Goal: Task Accomplishment & Management: Manage account settings

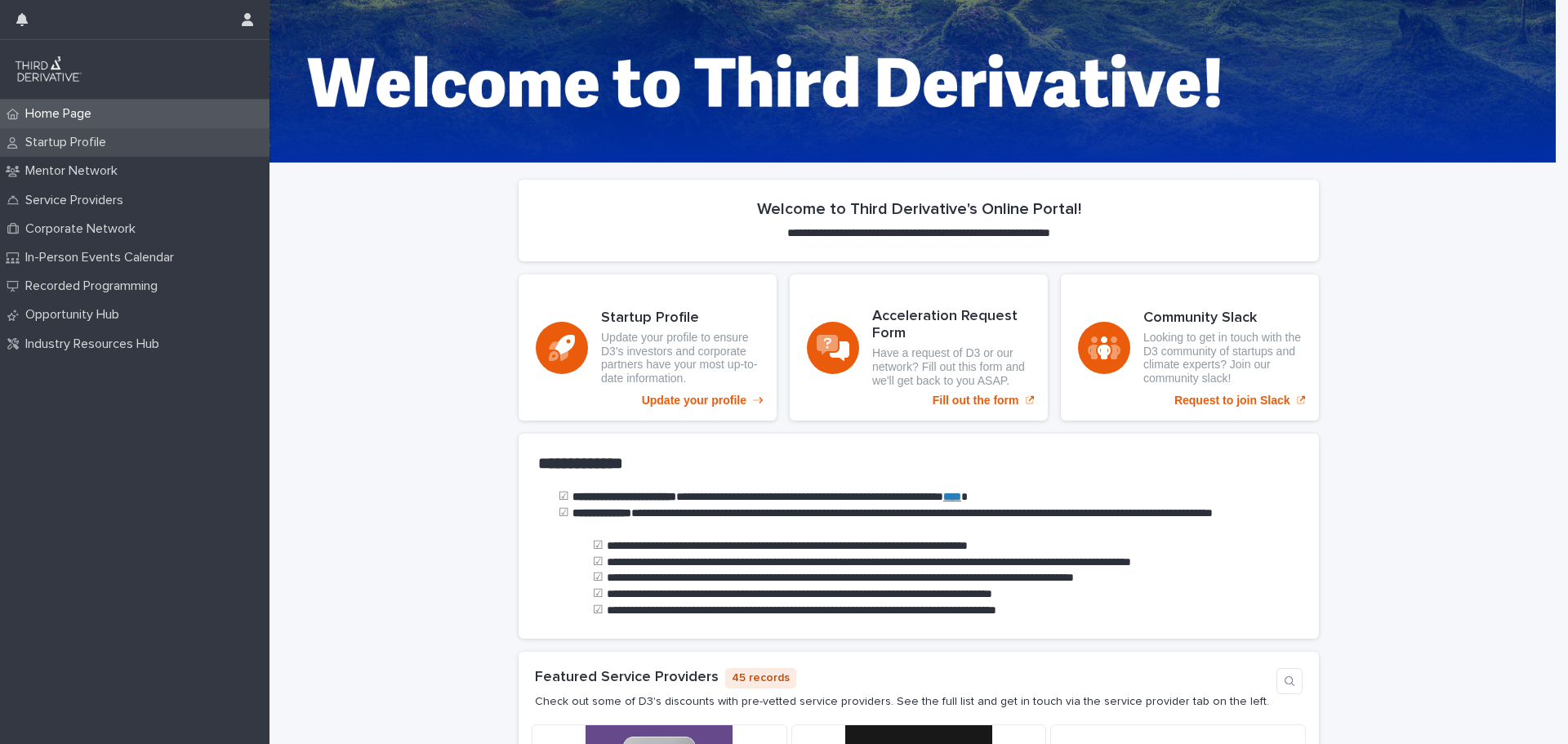
click at [50, 140] on p "Startup Profile" at bounding box center [69, 142] width 101 height 16
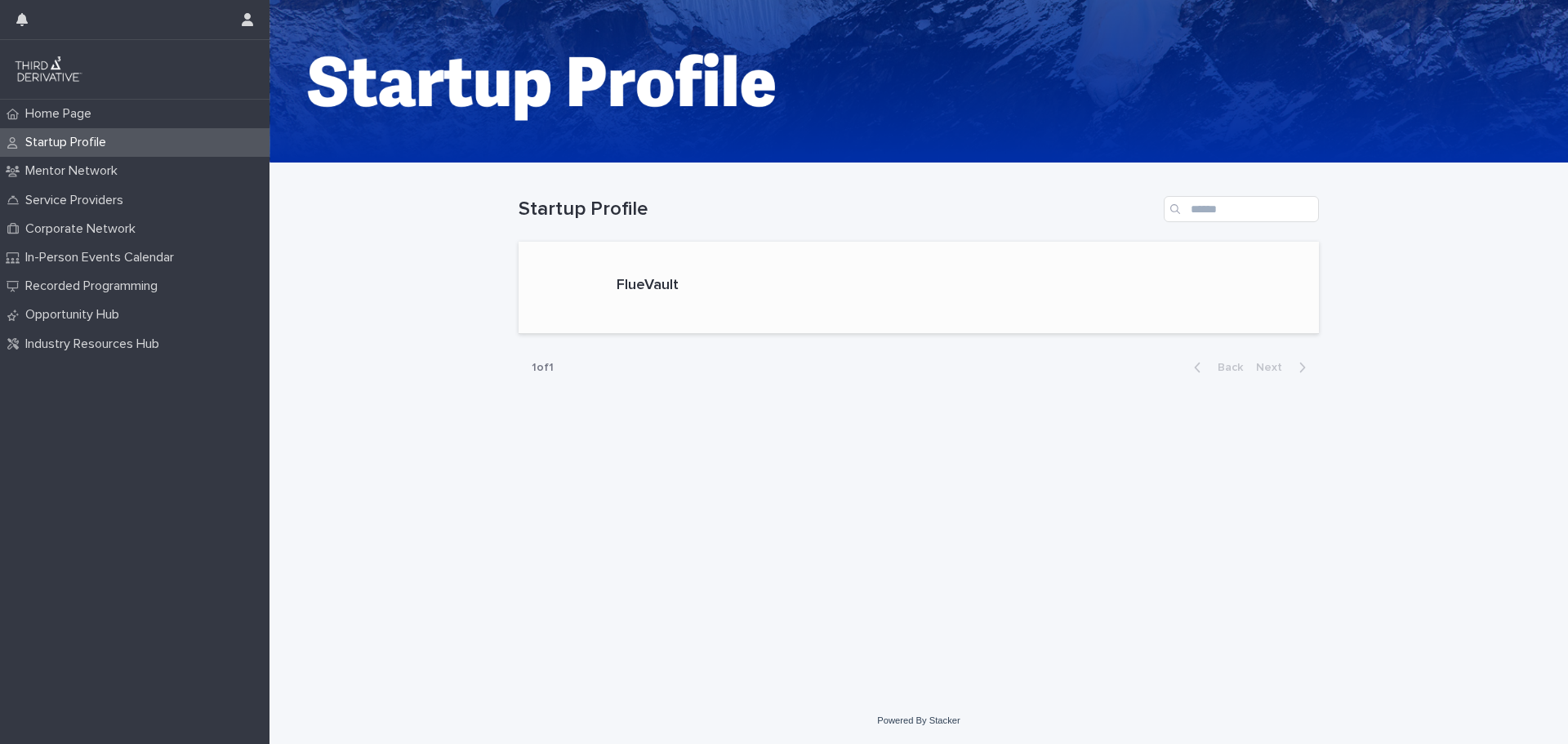
click at [673, 304] on div "FlueVault" at bounding box center [648, 287] width 75 height 34
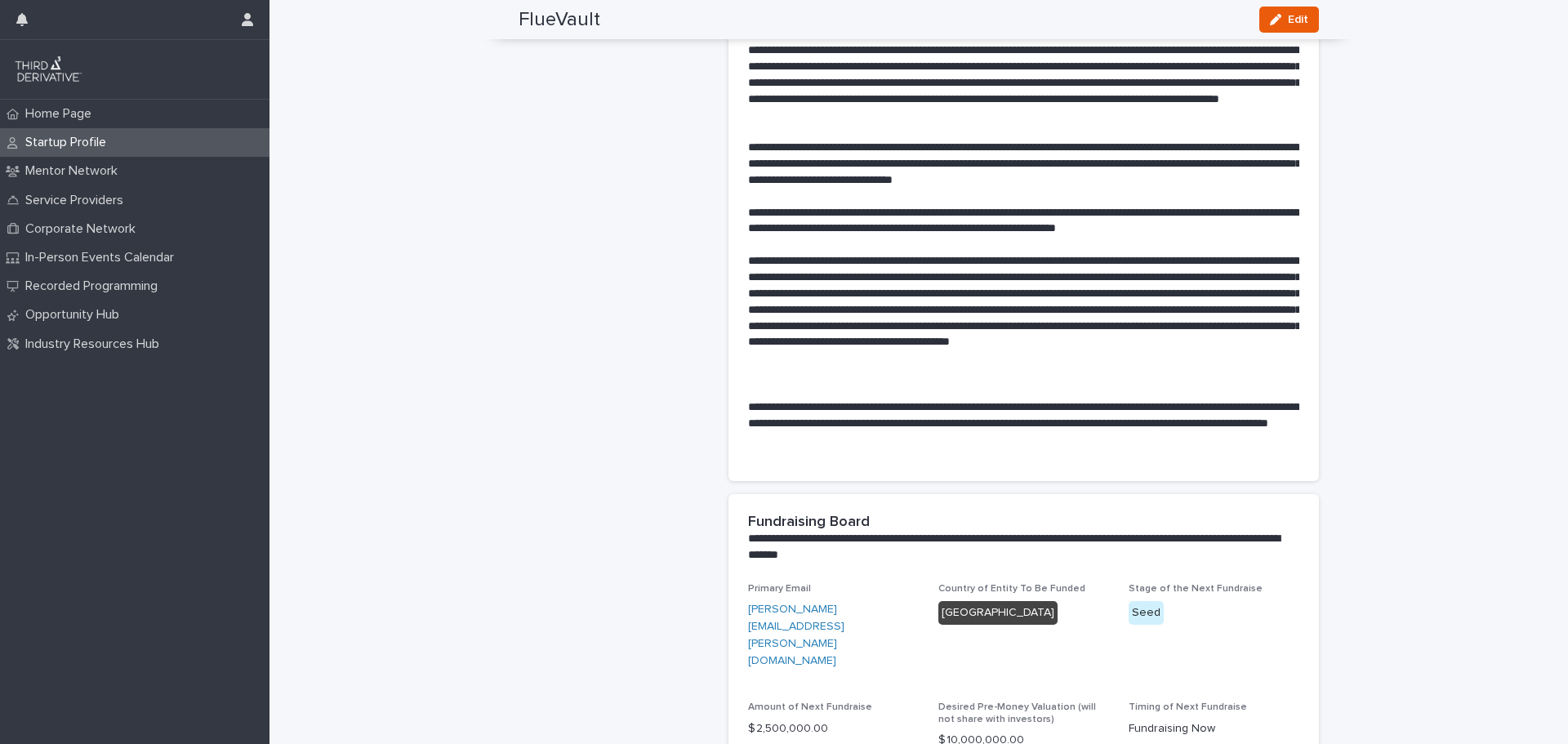
scroll to position [817, 0]
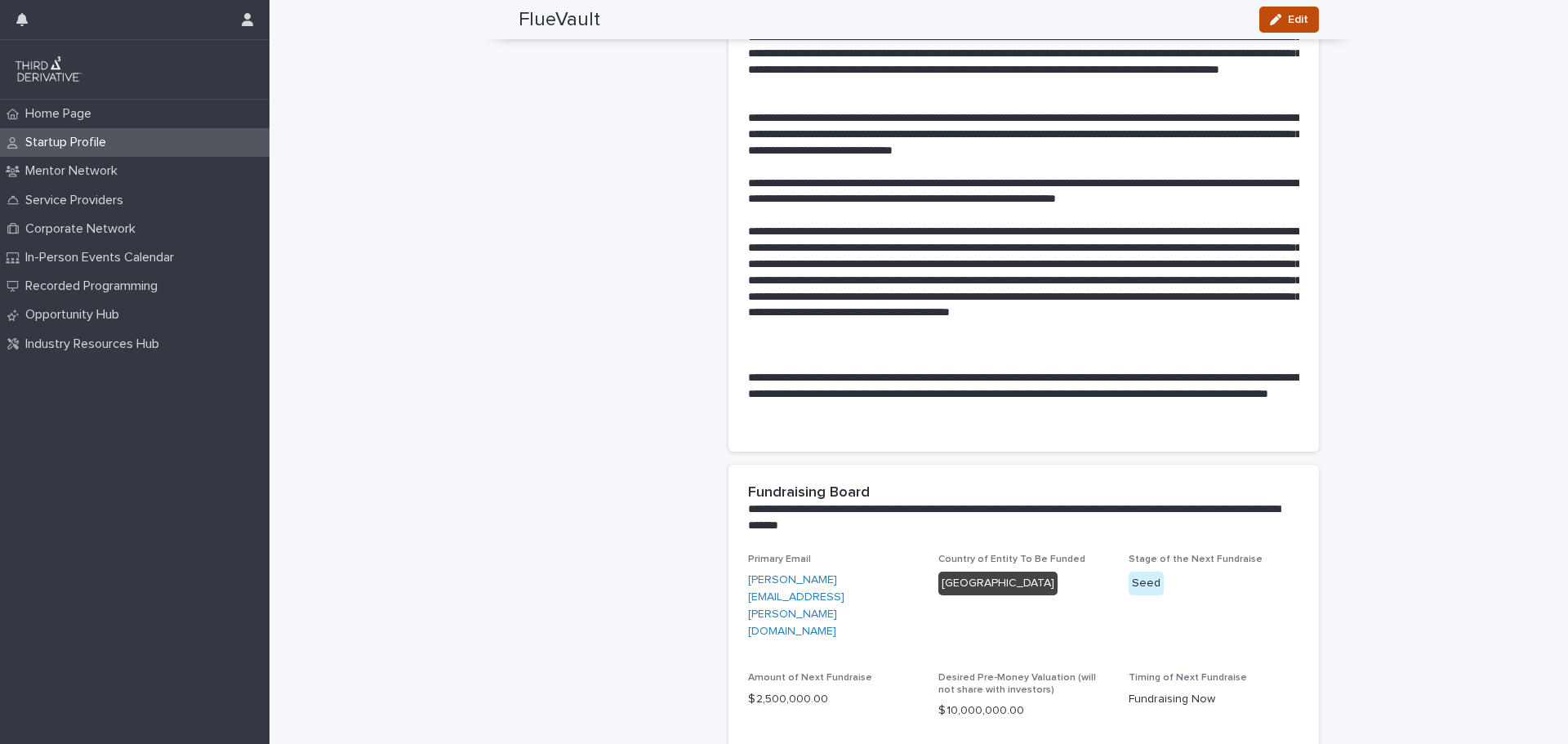
click at [1281, 15] on button "Edit" at bounding box center [1289, 20] width 60 height 26
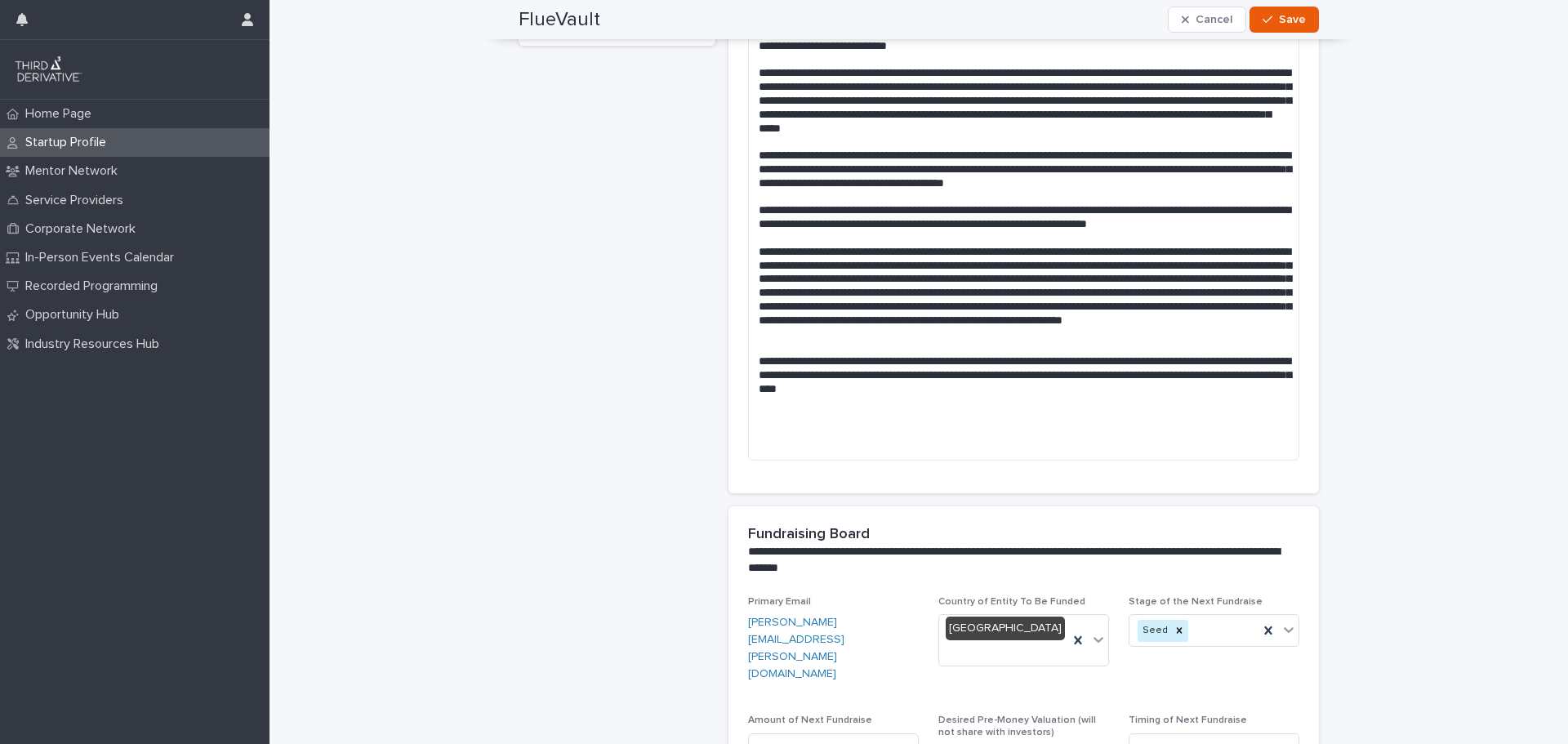
scroll to position [472, 0]
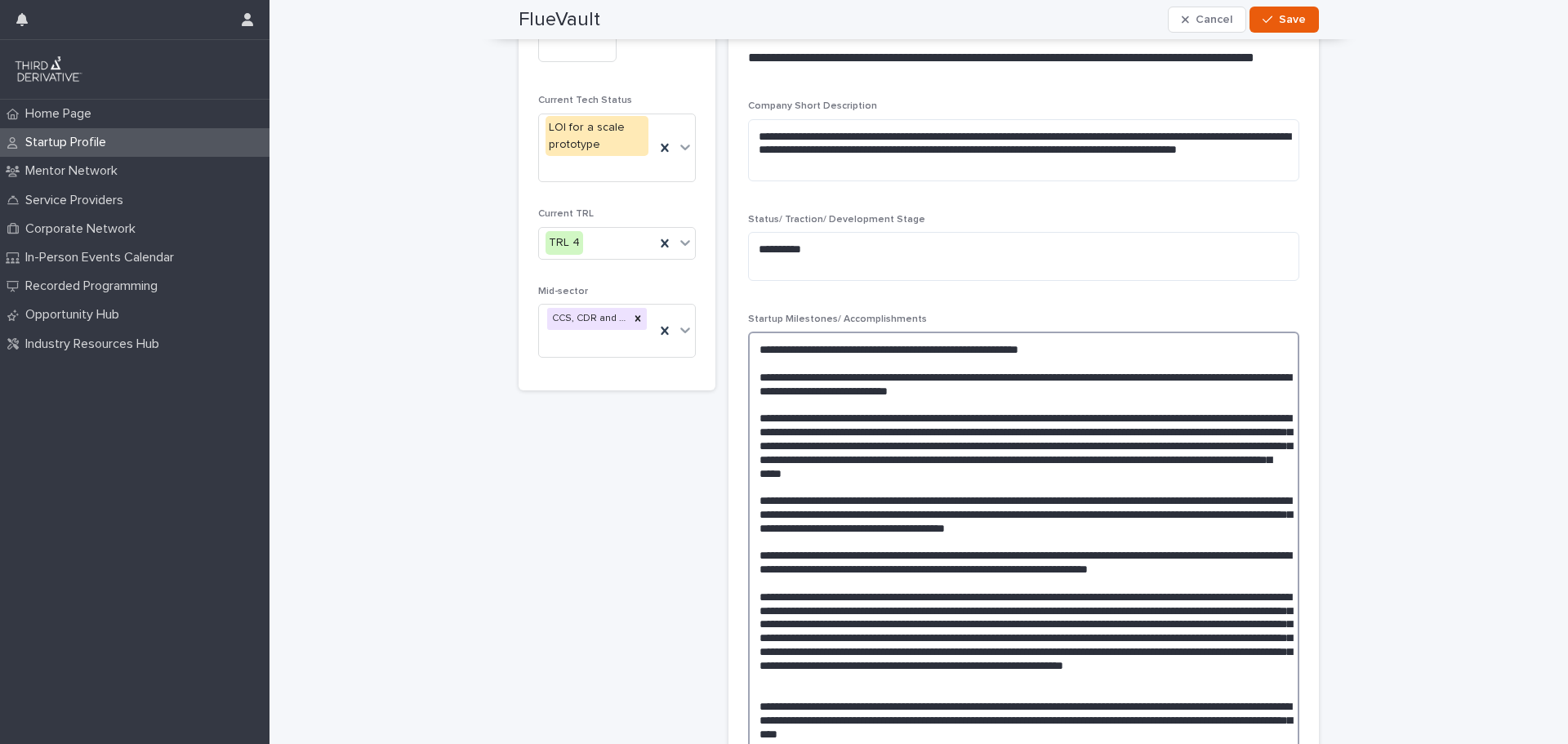
click at [766, 365] on textarea at bounding box center [1023, 568] width 551 height 474
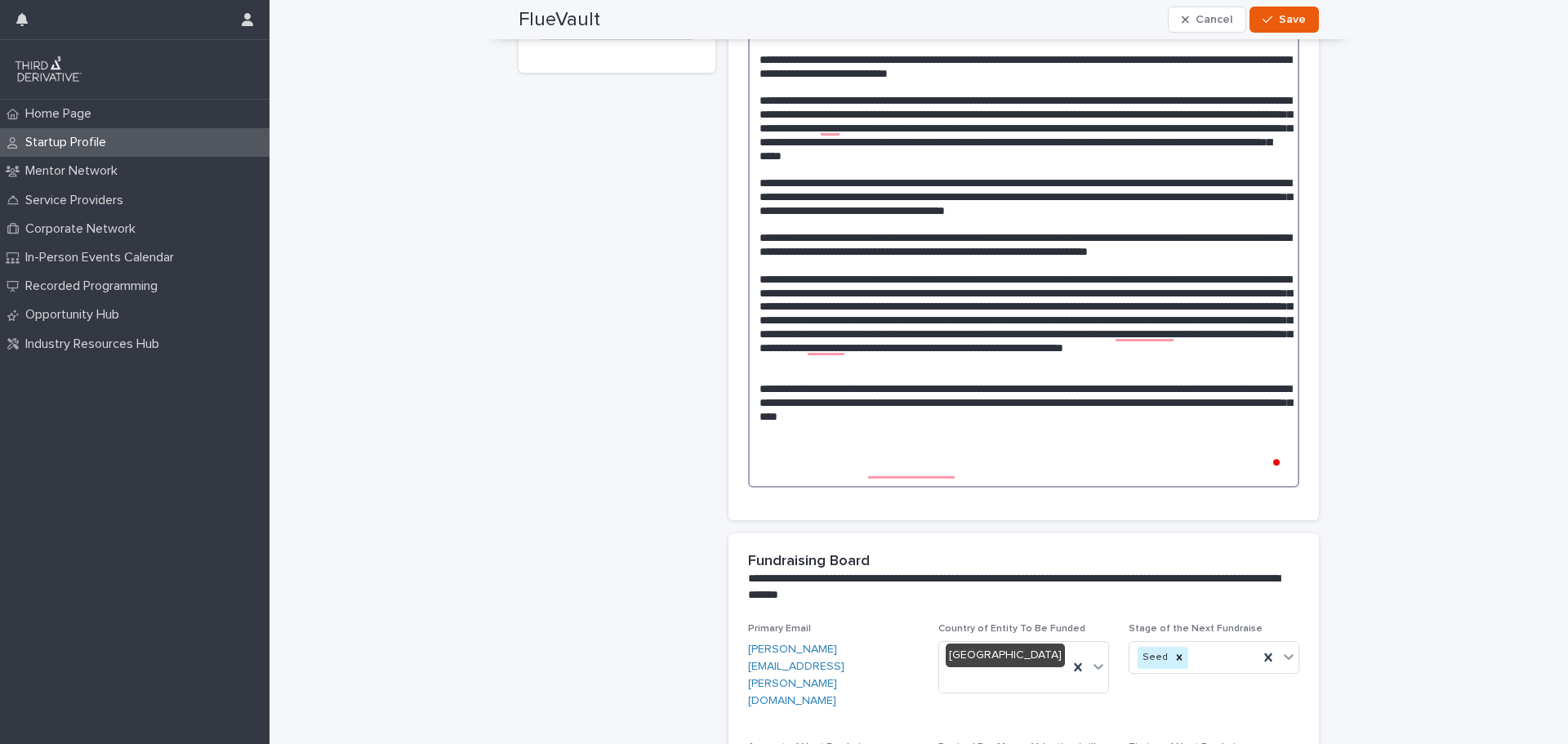
scroll to position [799, 0]
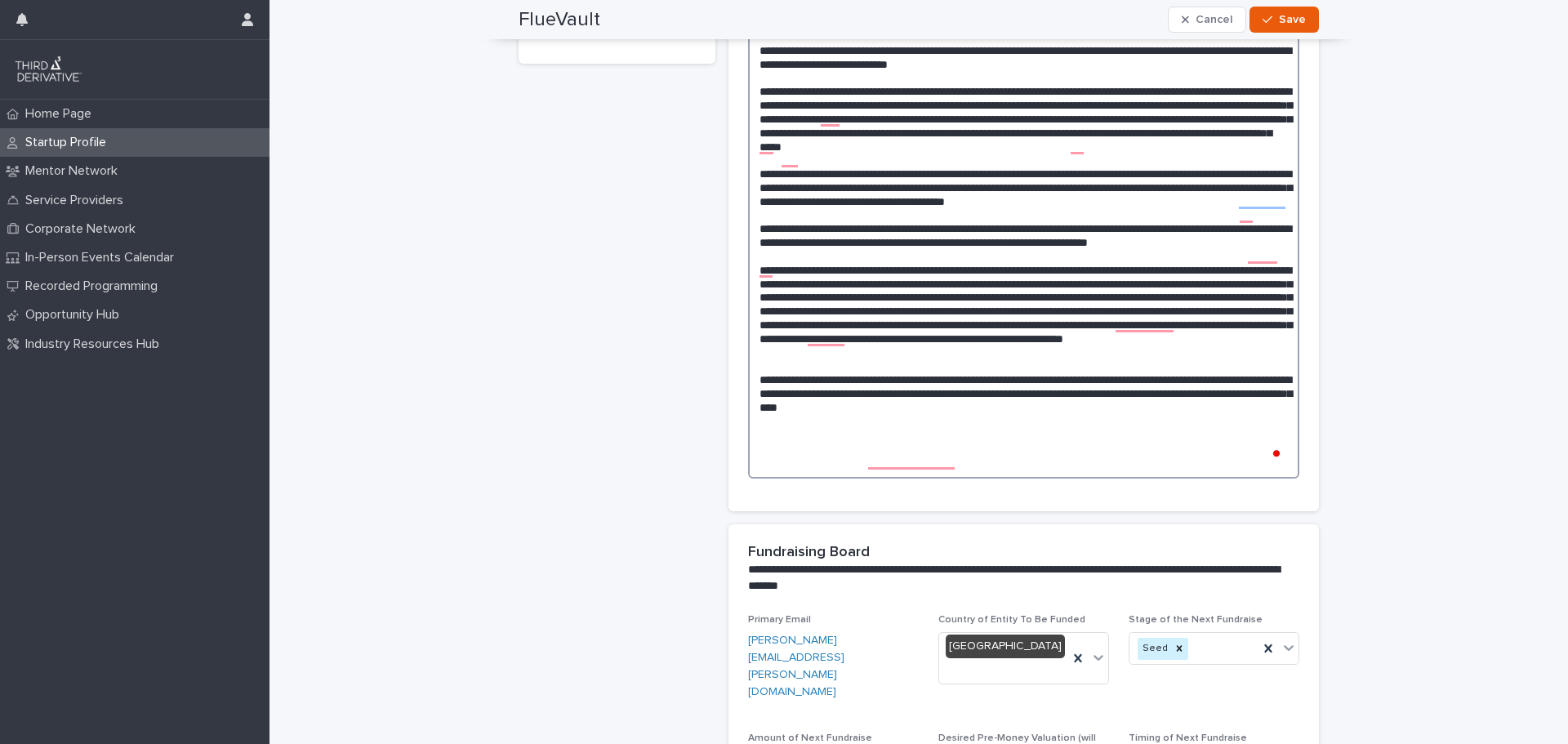
click at [1051, 475] on textarea "To enrich screen reader interactions, please activate Accessibility in Grammarl…" at bounding box center [1023, 241] width 551 height 474
click at [683, 548] on div "**********" at bounding box center [617, 259] width 197 height 1957
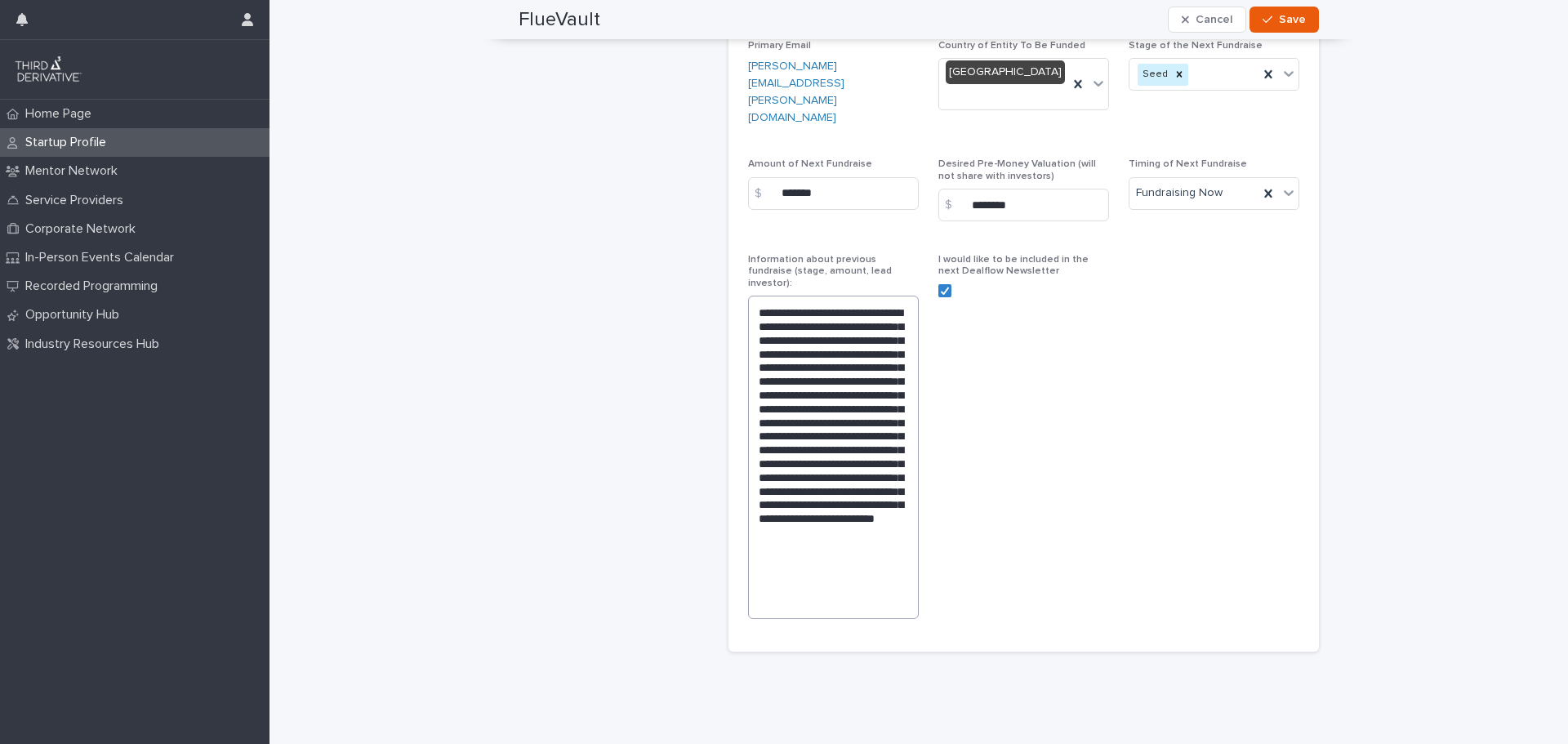
scroll to position [1391, 0]
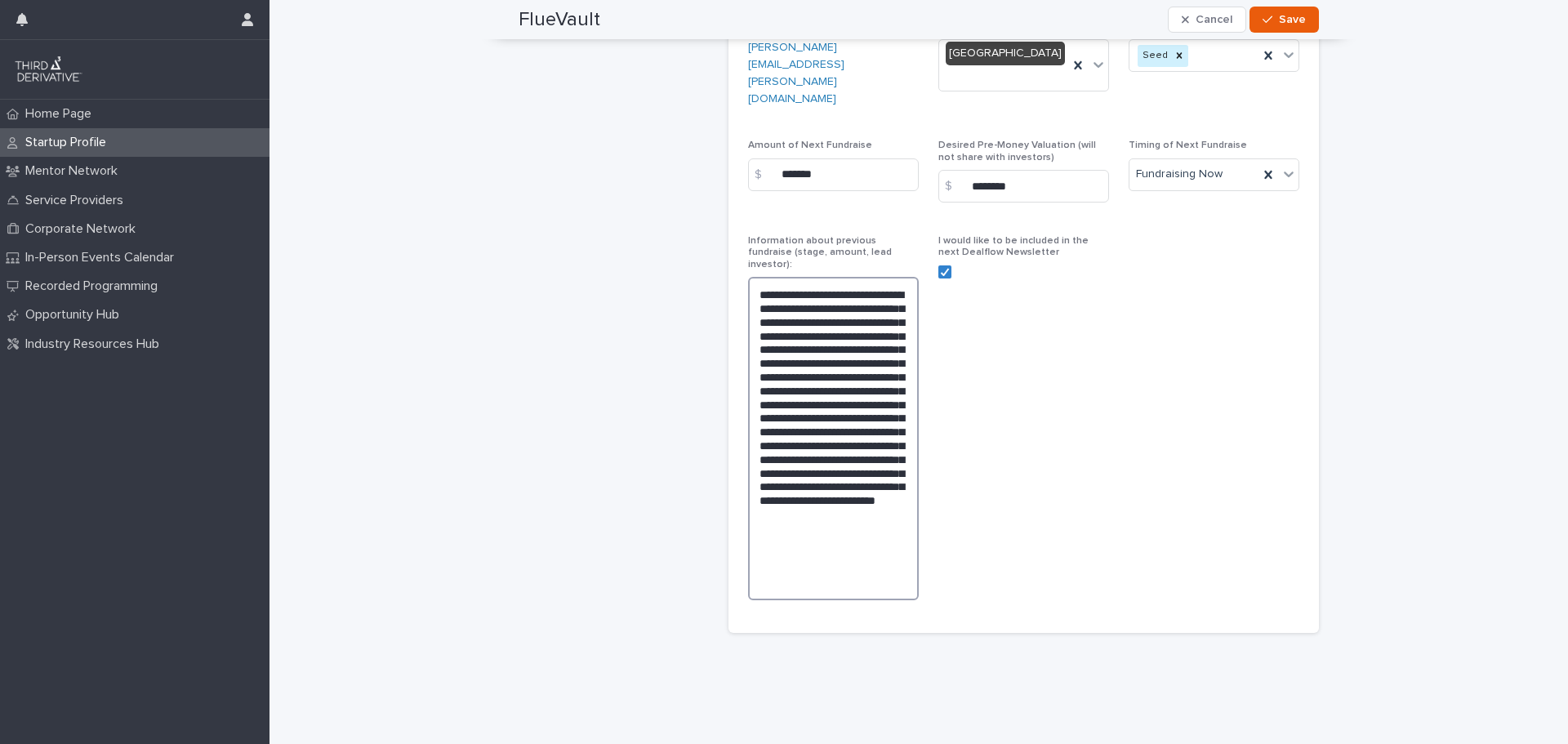
drag, startPoint x: 856, startPoint y: 548, endPoint x: 757, endPoint y: 232, distance: 331.1
click at [757, 235] on div "**********" at bounding box center [834, 424] width 170 height 378
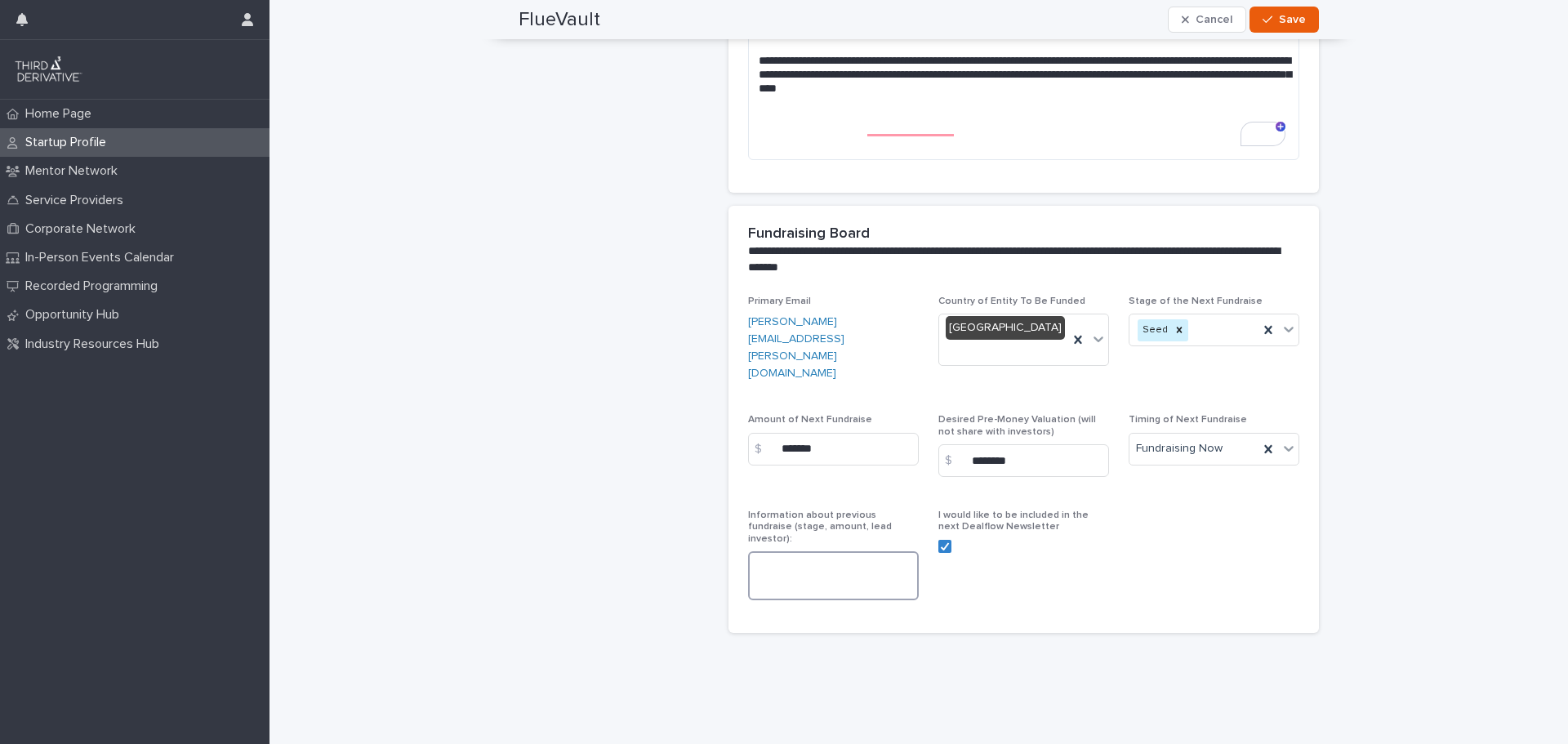
scroll to position [1103, 0]
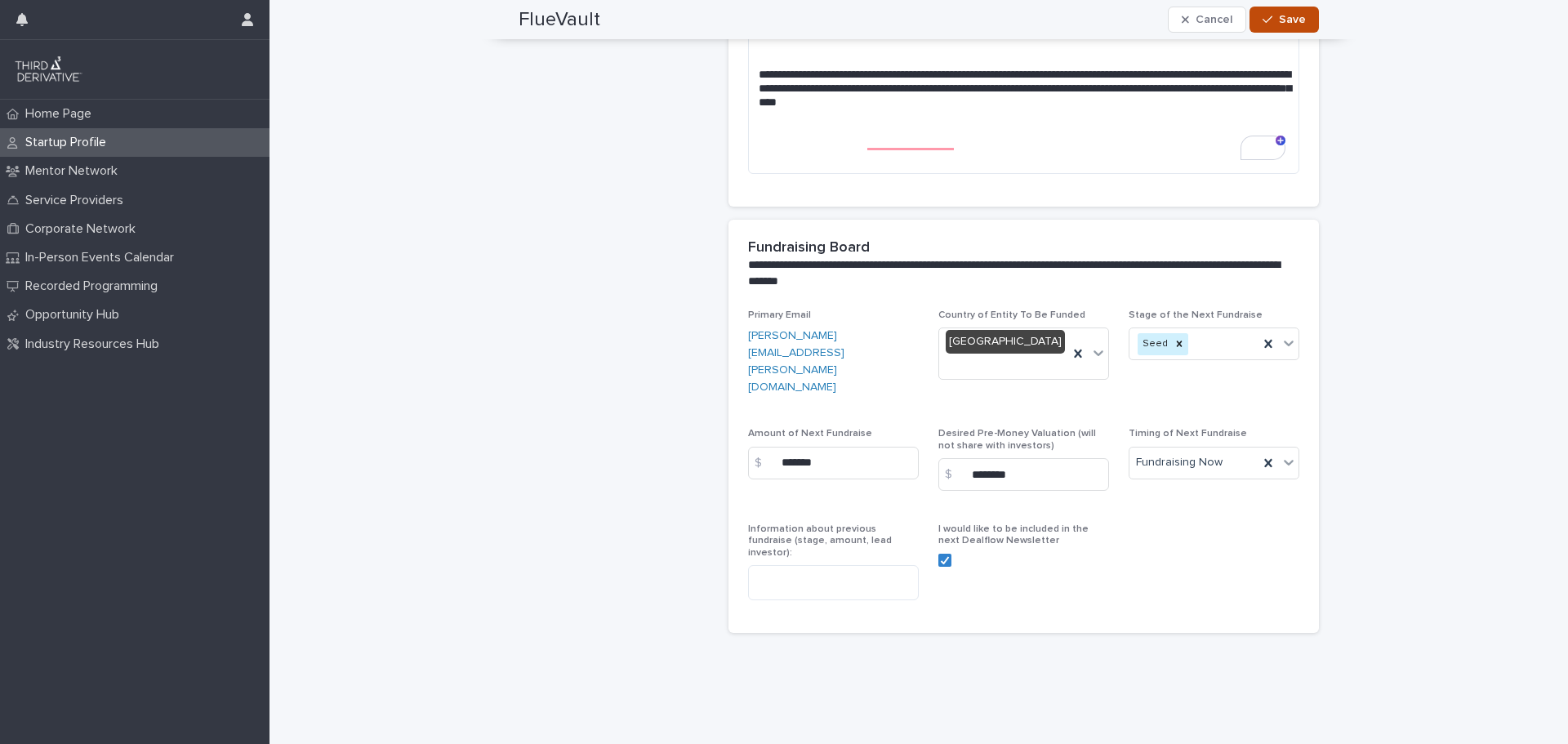
click at [1290, 17] on span "Save" at bounding box center [1292, 20] width 27 height 11
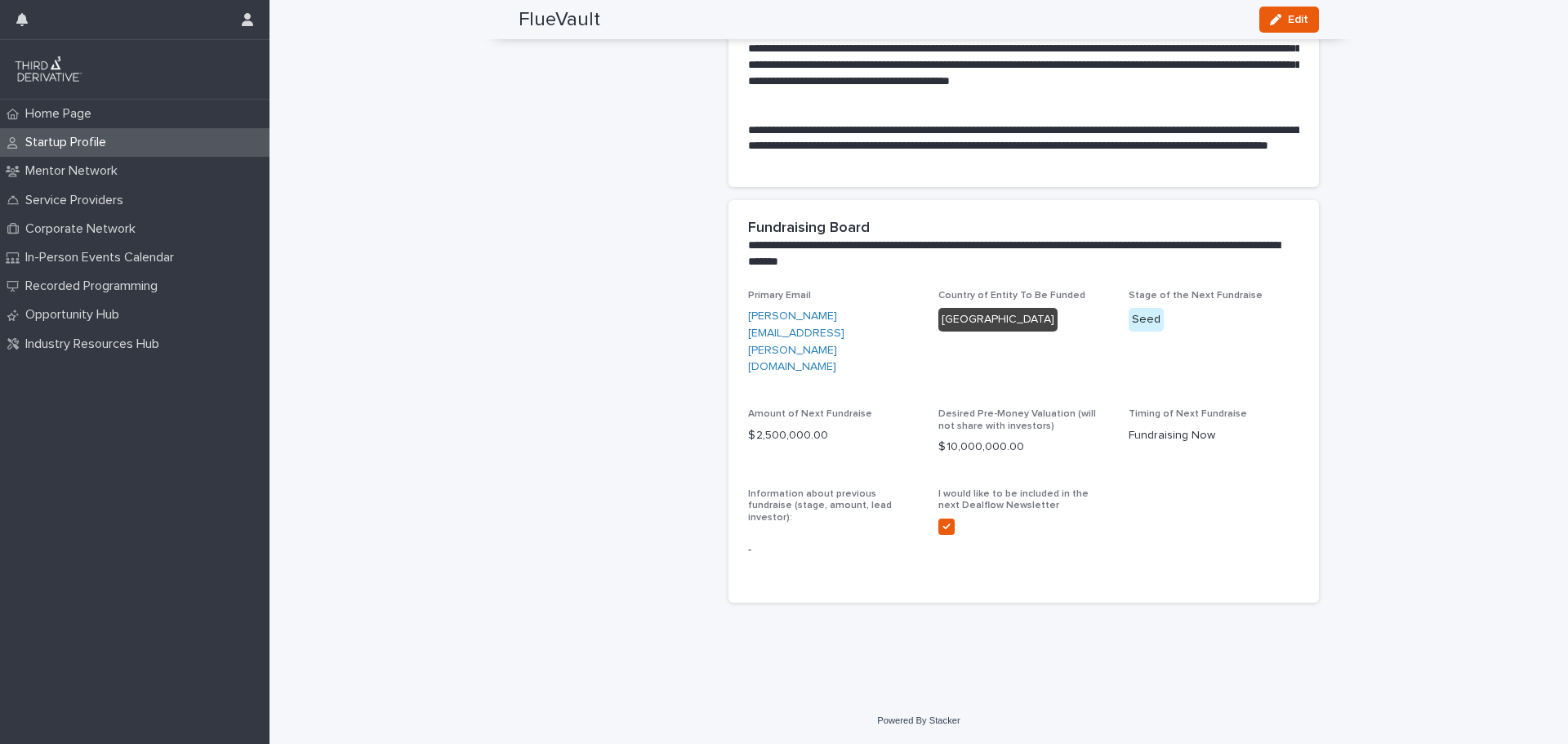
scroll to position [1044, 0]
